Goal: Transaction & Acquisition: Register for event/course

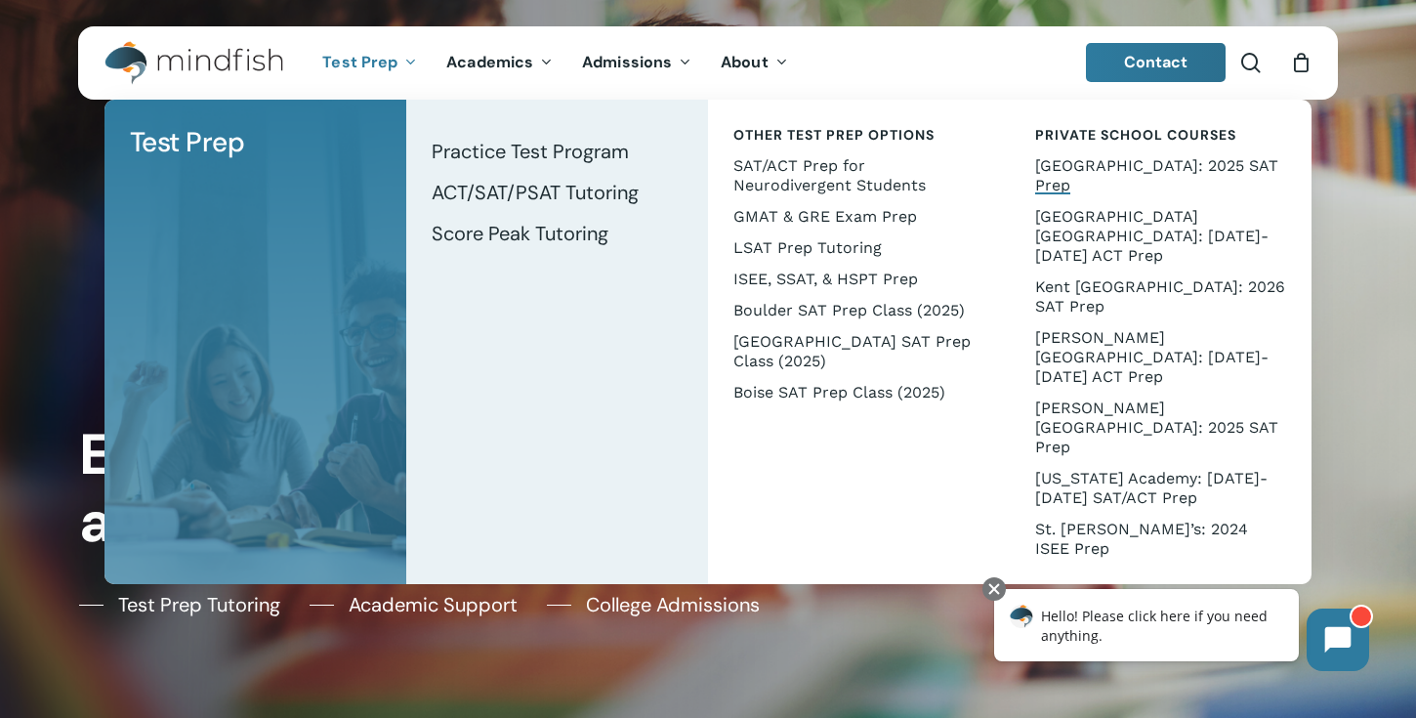
click at [1081, 173] on span "[GEOGRAPHIC_DATA]: 2025 SAT Prep" at bounding box center [1156, 175] width 243 height 38
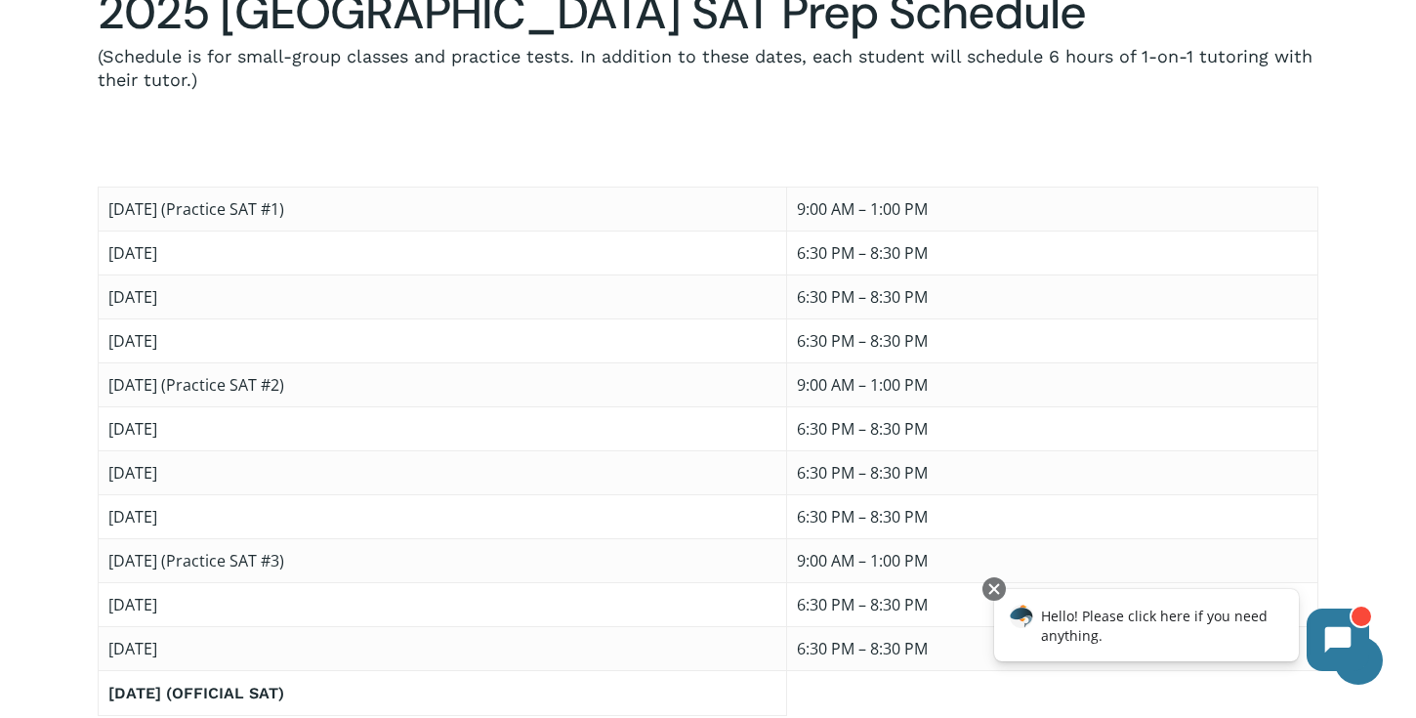
scroll to position [1193, 0]
